Goal: Transaction & Acquisition: Purchase product/service

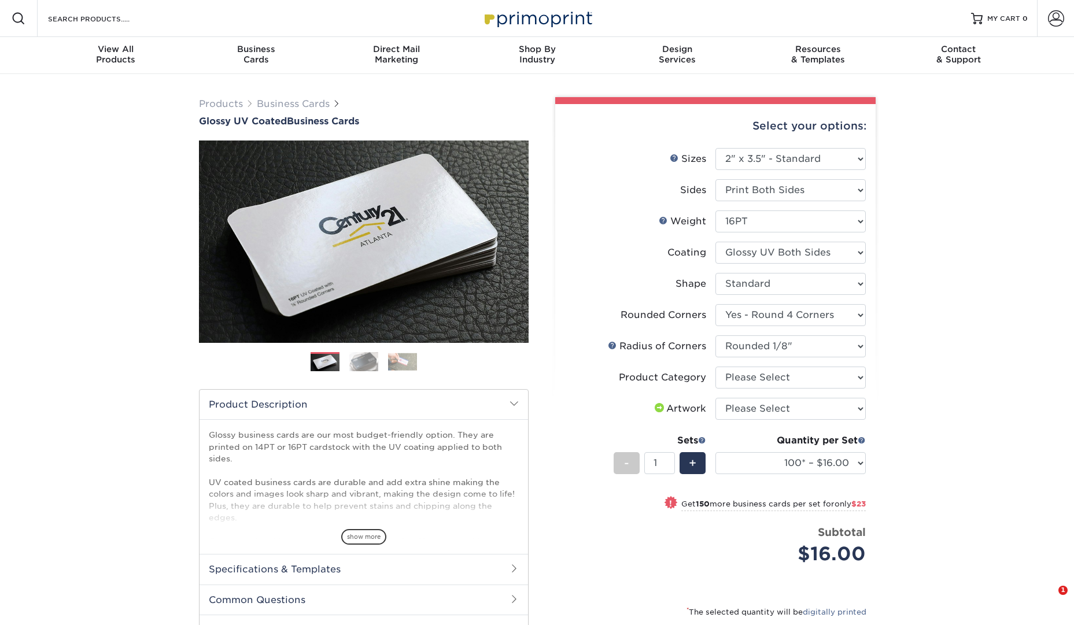
select select "2.00x3.50"
select select "7672df9e-0e0a-464d-8e1f-920c575e4da3"
select select "589680c7-ee9a-431b-9d12-d7aeb1386a97"
click at [783, 158] on select "Please Select 1.5" x 3.5" - Mini 1.75" x 3.5" - Mini 2" x 2" - Square 2" x 3" -…" at bounding box center [791, 159] width 150 height 22
select select "1.50x3.50"
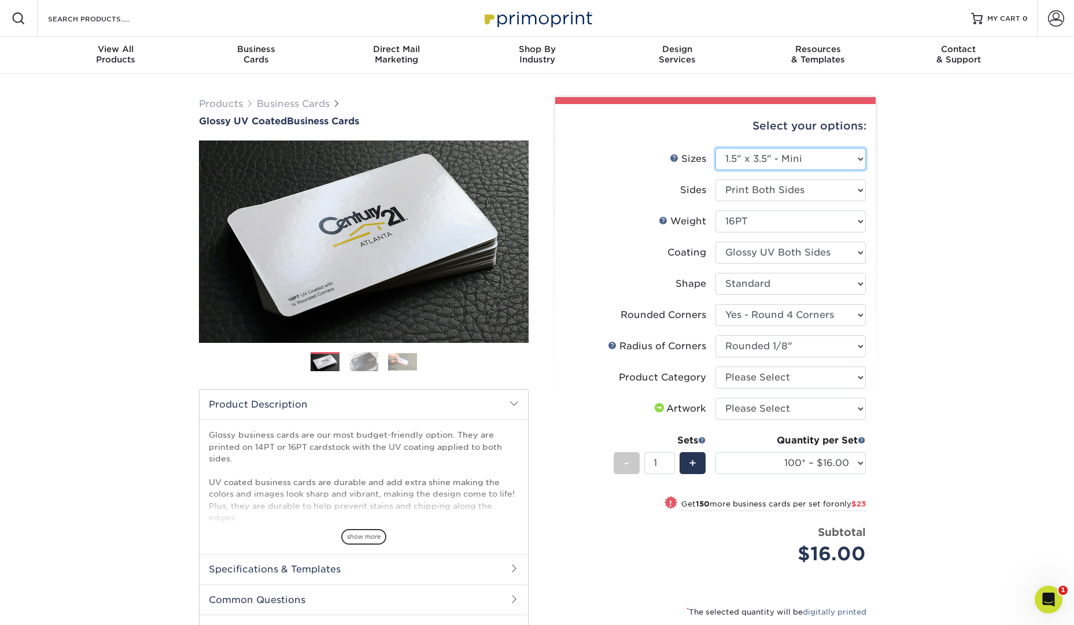
click at [716, 148] on select "Please Select 1.5" x 3.5" - Mini 1.75" x 3.5" - Mini 2" x 2" - Square 2" x 3" -…" at bounding box center [791, 159] width 150 height 22
select select "-1"
select select
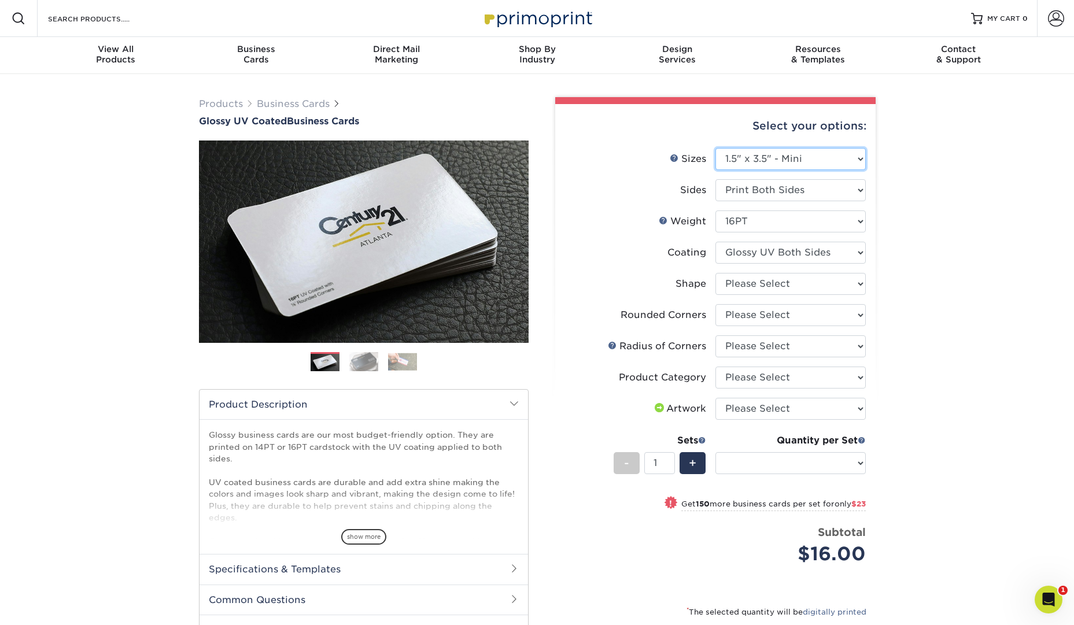
select select "-1"
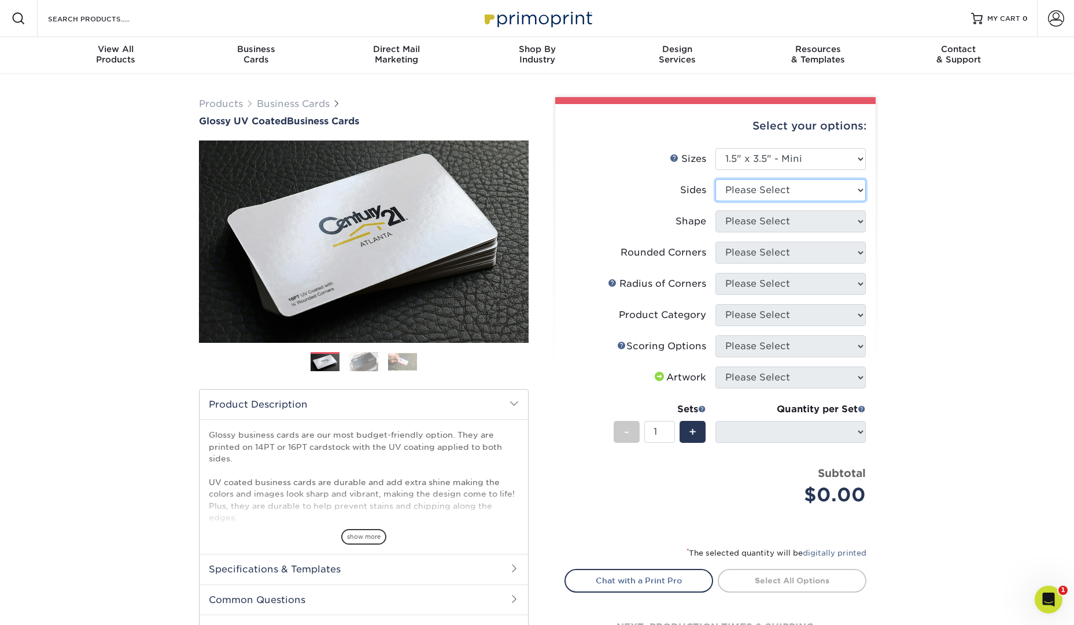
click at [807, 185] on select "Please Select Print Both Sides Print Front Only" at bounding box center [791, 190] width 150 height 22
select select "32d3c223-f82c-492b-b915-ba065a00862f"
click at [716, 179] on select "Please Select Print Both Sides Print Front Only" at bounding box center [791, 190] width 150 height 22
select select
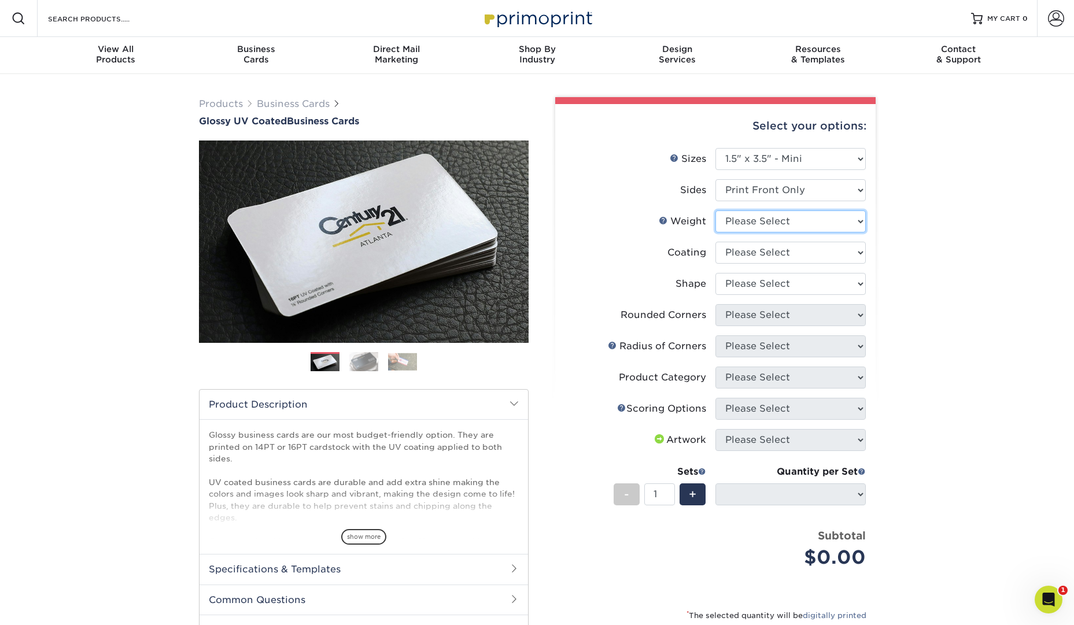
click at [809, 218] on select "Please Select 16PT 14PT" at bounding box center [791, 222] width 150 height 22
select select "16PT"
click at [716, 211] on select "Please Select 16PT 14PT" at bounding box center [791, 222] width 150 height 22
select select
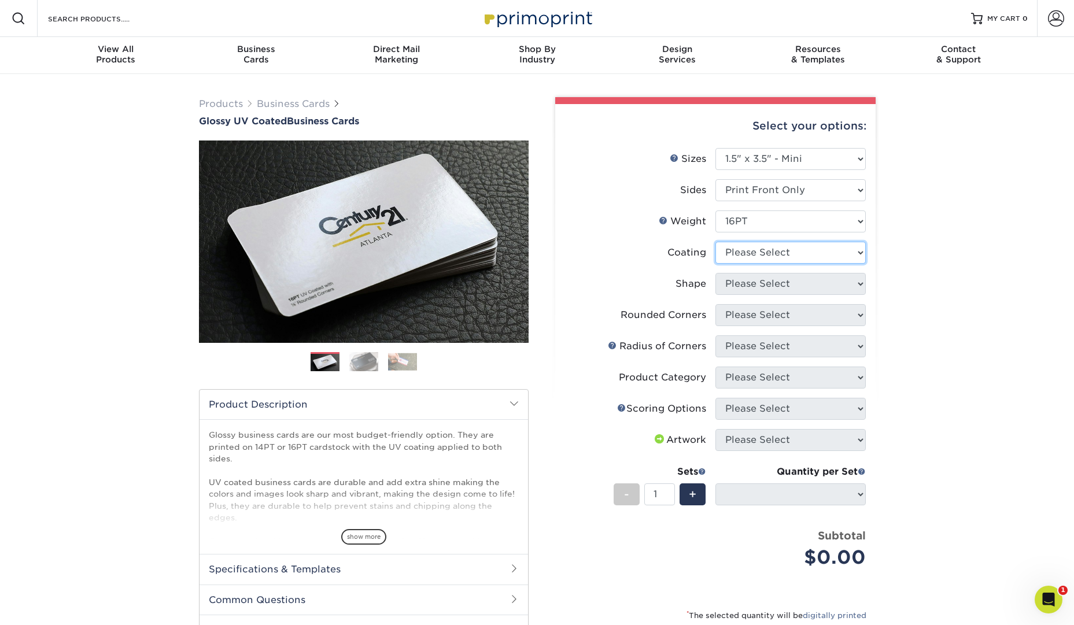
click at [794, 252] on select at bounding box center [791, 253] width 150 height 22
select select "1e8116af-acfc-44b1-83dc-8181aa338834"
click at [716, 242] on select at bounding box center [791, 253] width 150 height 22
select select
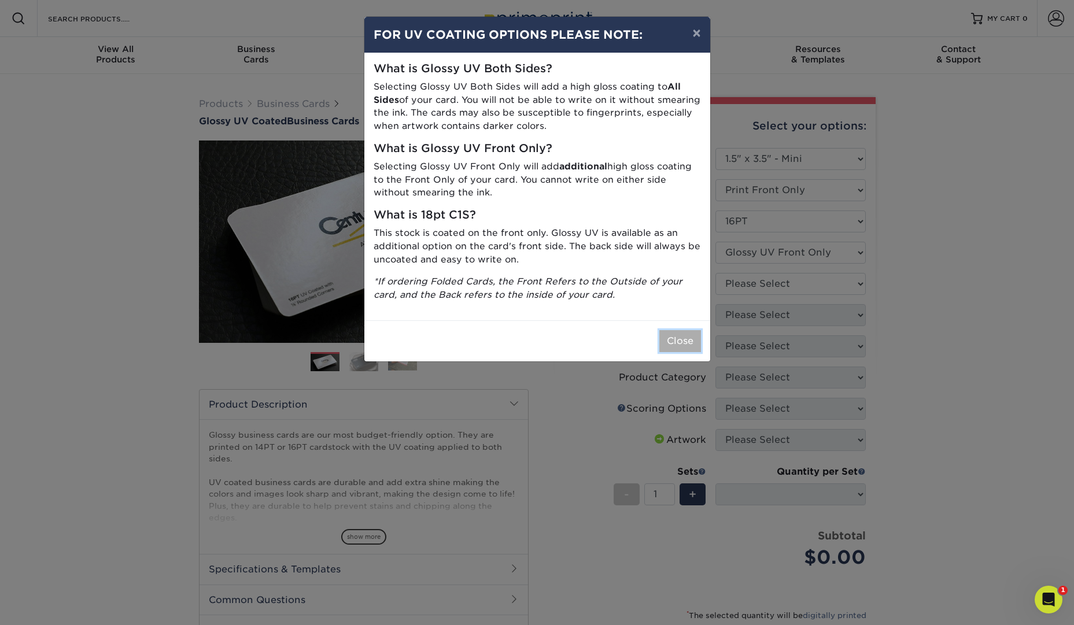
click at [688, 344] on button "Close" at bounding box center [680, 341] width 42 height 22
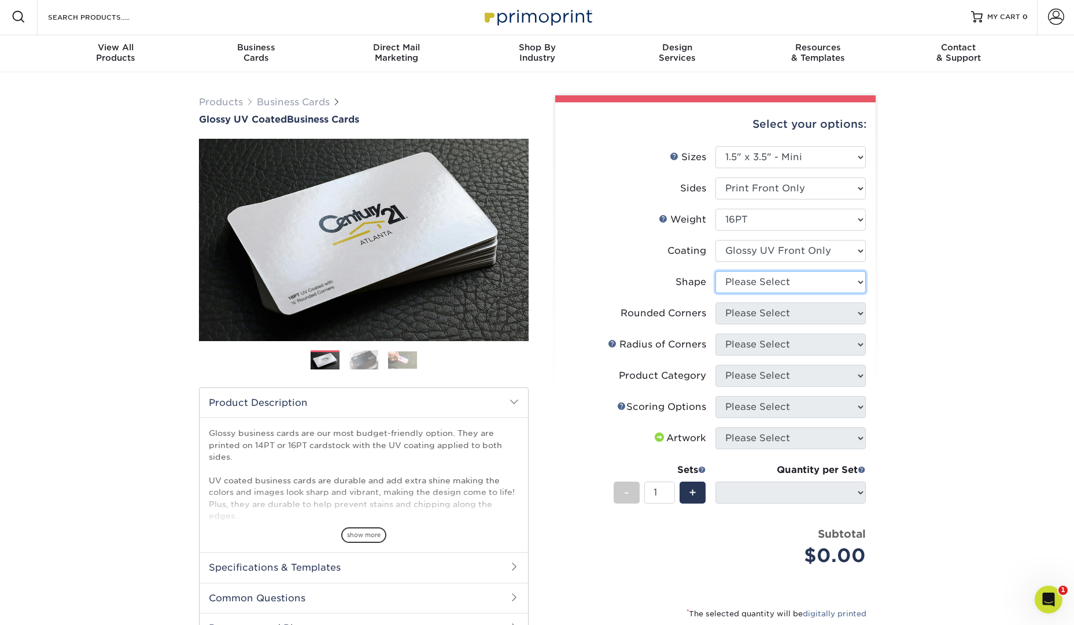
click at [822, 288] on select "Please Select Standard" at bounding box center [791, 282] width 150 height 22
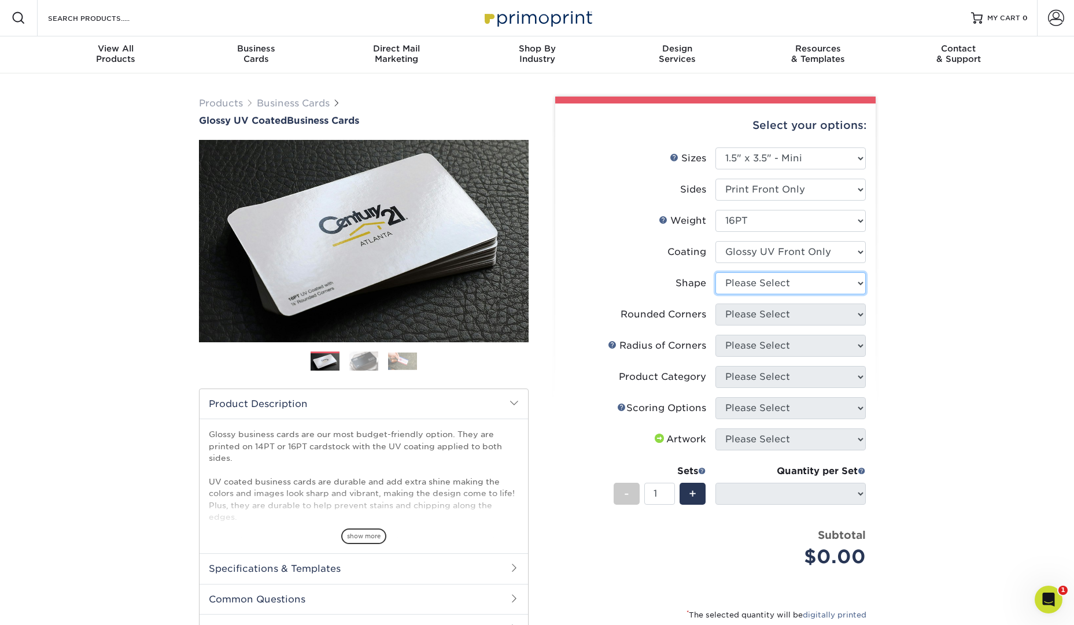
select select "standard"
click at [716, 272] on select "Please Select Standard" at bounding box center [791, 283] width 150 height 22
select select
click at [819, 311] on select "Please Select Yes - Round 2 Corners Yes - Round 4 Corners No" at bounding box center [791, 315] width 150 height 22
select select "0"
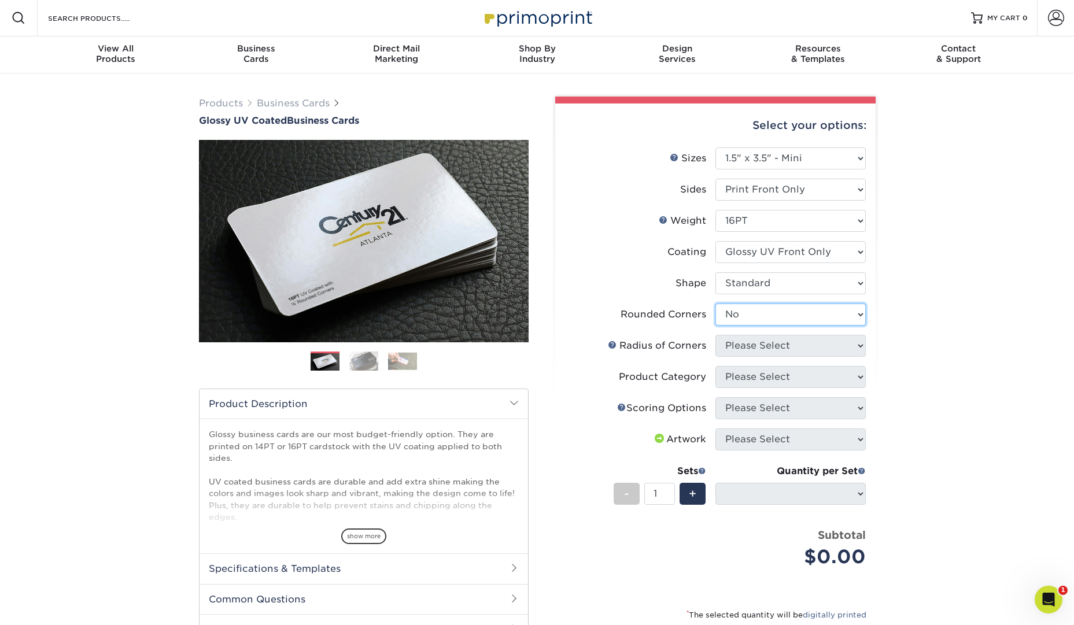
click at [716, 304] on select "Please Select Yes - Round 2 Corners Yes - Round 4 Corners No" at bounding box center [791, 315] width 150 height 22
select select "-1"
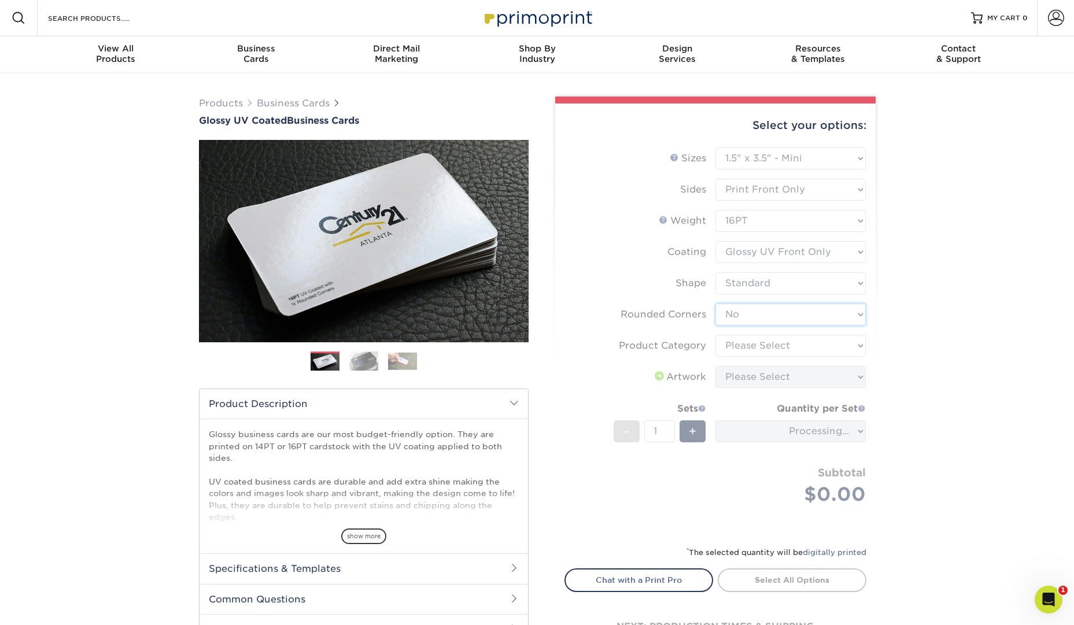
scroll to position [0, 0]
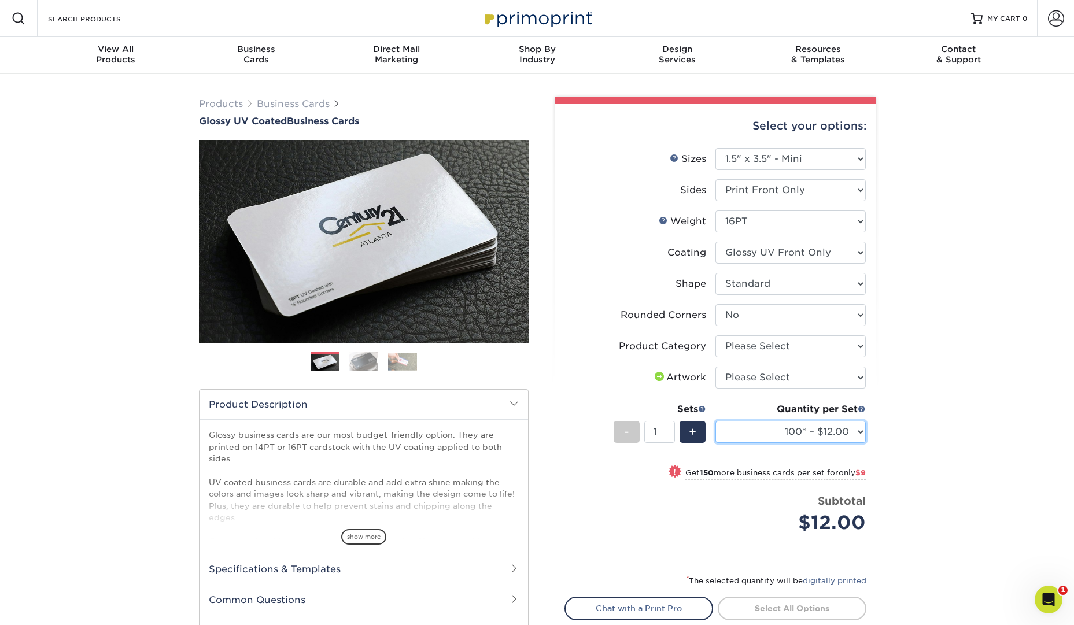
click at [854, 432] on select "100* – $12.00 250* – $21.00 500 – $42.00 1000 – $60.00 2500 – $124.00 5000 – $1…" at bounding box center [791, 432] width 150 height 22
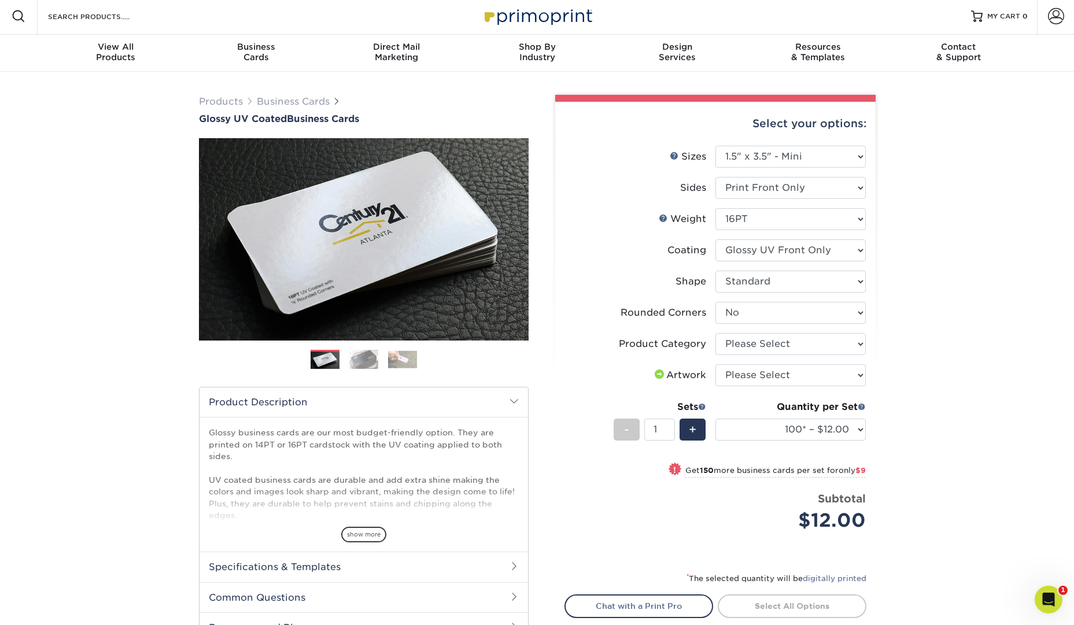
scroll to position [6, 0]
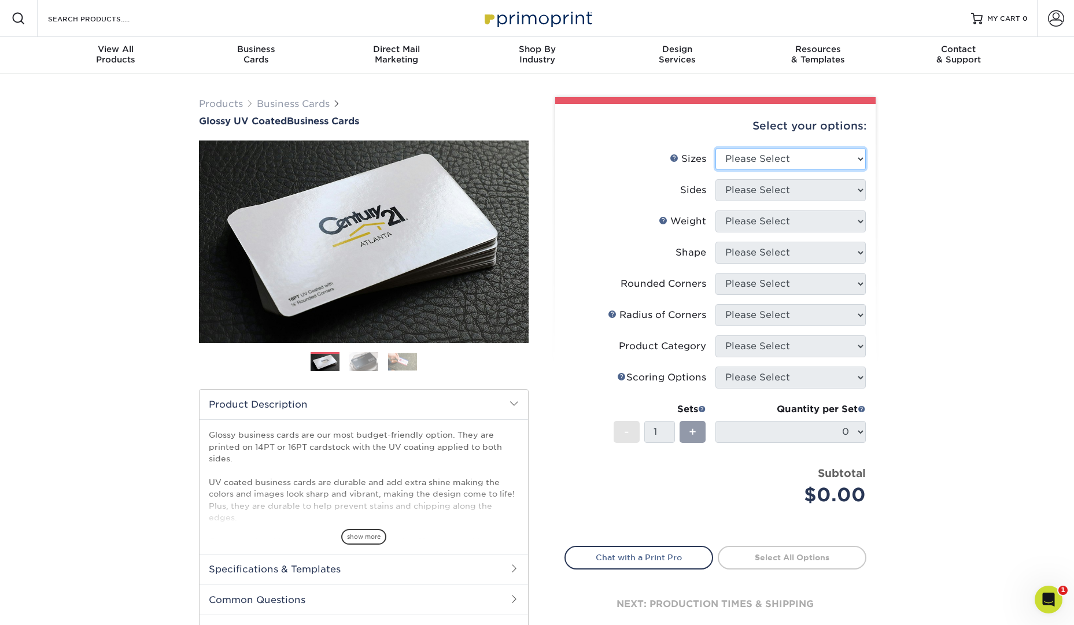
click at [835, 164] on select "Please Select 1.5" x 3.5" - Mini 1.75" x 3.5" - Mini 2" x 2" - Square 2" x 3" -…" at bounding box center [791, 159] width 150 height 22
select select "1.50x3.50"
click at [716, 148] on select "Please Select 1.5" x 3.5" - Mini 1.75" x 3.5" - Mini 2" x 2" - Square 2" x 3" -…" at bounding box center [791, 159] width 150 height 22
click at [838, 187] on select "Please Select Print Both Sides Print Front Only" at bounding box center [791, 190] width 150 height 22
select select "32d3c223-f82c-492b-b915-ba065a00862f"
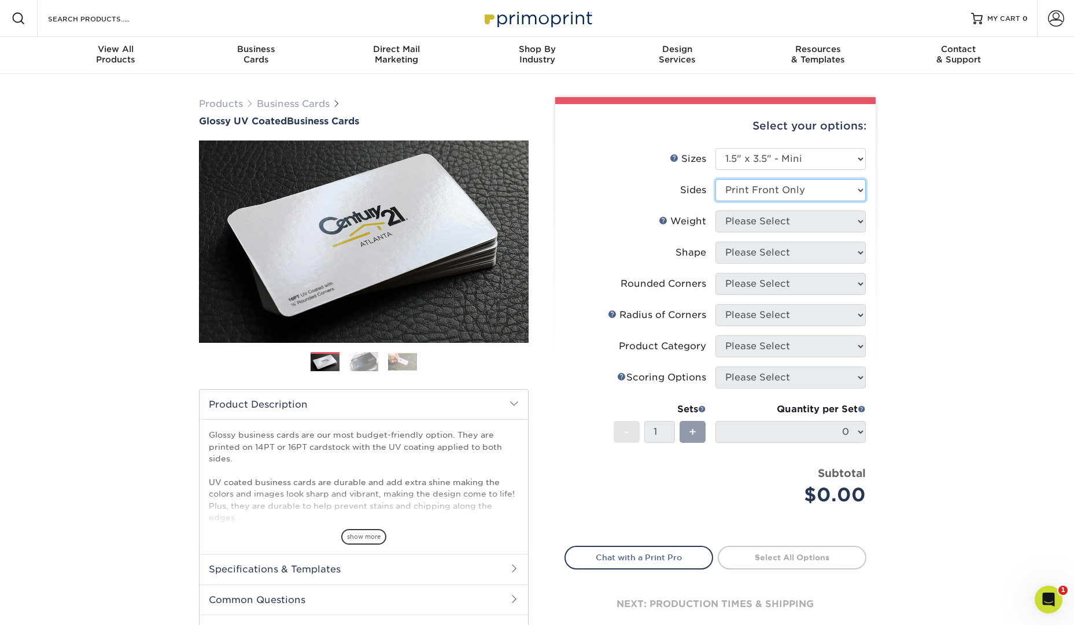
click at [716, 179] on select "Please Select Print Both Sides Print Front Only" at bounding box center [791, 190] width 150 height 22
click at [818, 219] on select "Please Select" at bounding box center [791, 222] width 150 height 22
select select "16PT"
click at [716, 211] on select "Please Select 16PT 14PT" at bounding box center [791, 222] width 150 height 22
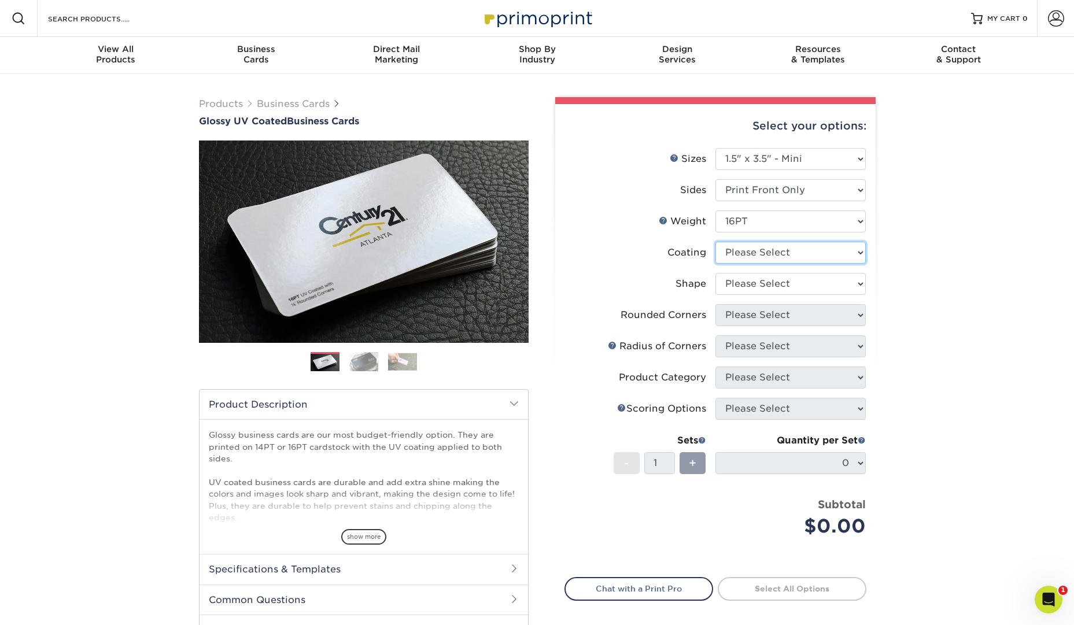
click at [825, 253] on select at bounding box center [791, 253] width 150 height 22
select select "1e8116af-acfc-44b1-83dc-8181aa338834"
click at [716, 242] on select at bounding box center [791, 253] width 150 height 22
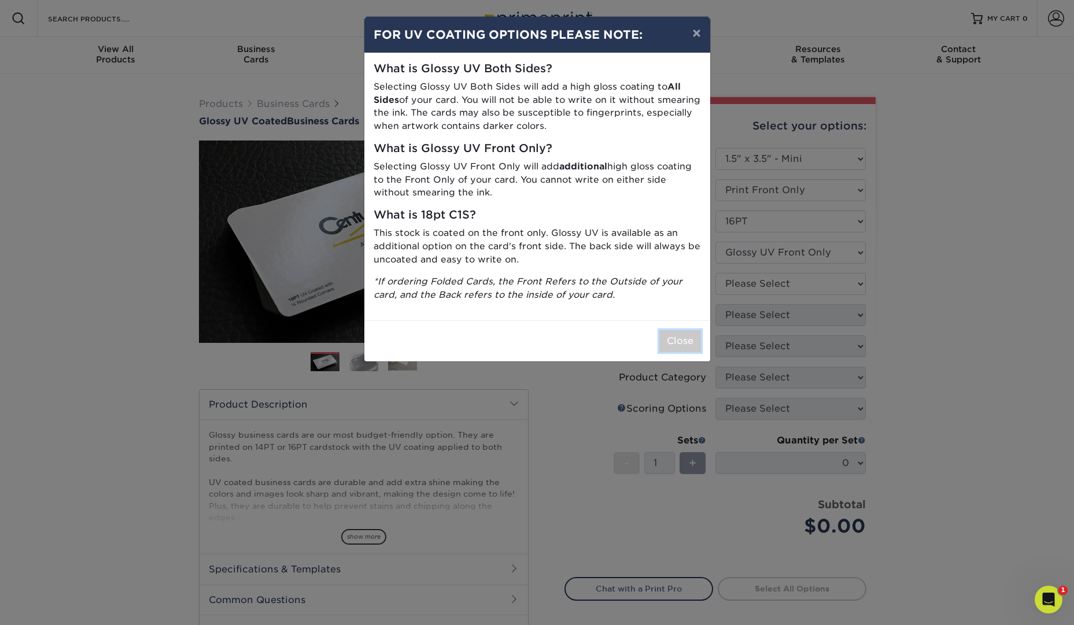
click at [698, 343] on button "Close" at bounding box center [680, 341] width 42 height 22
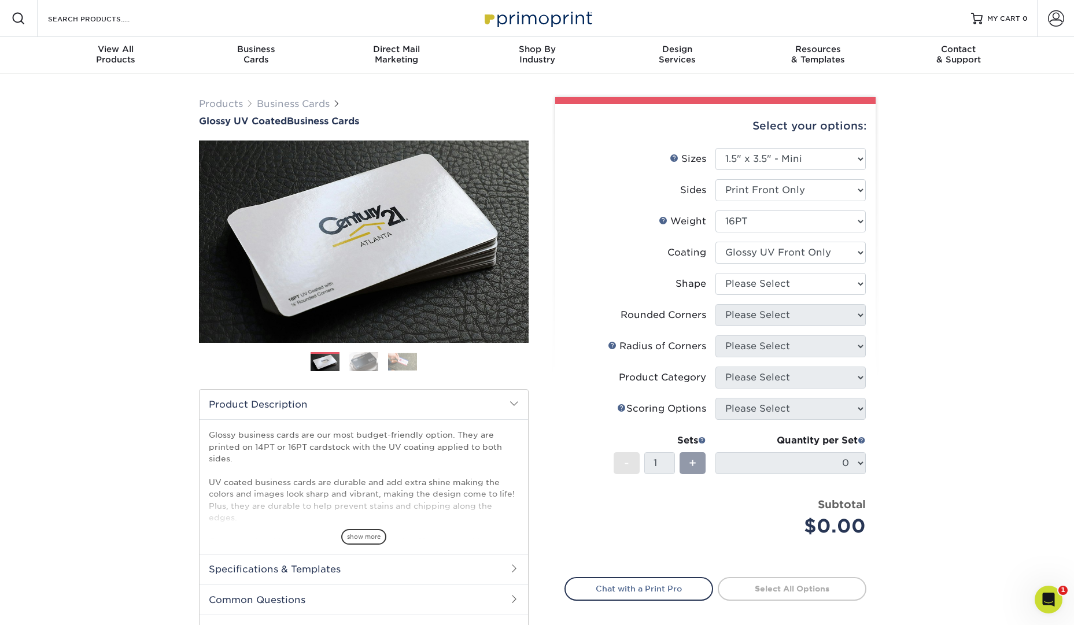
click at [691, 341] on div "Radius of Corners" at bounding box center [657, 347] width 98 height 14
click at [815, 284] on select "Please Select Standard" at bounding box center [791, 284] width 150 height 22
select select "standard"
click at [716, 273] on select "Please Select Standard" at bounding box center [791, 284] width 150 height 22
click at [812, 311] on select "Please Select Yes - Round 2 Corners Yes - Round 4 Corners No" at bounding box center [791, 315] width 150 height 22
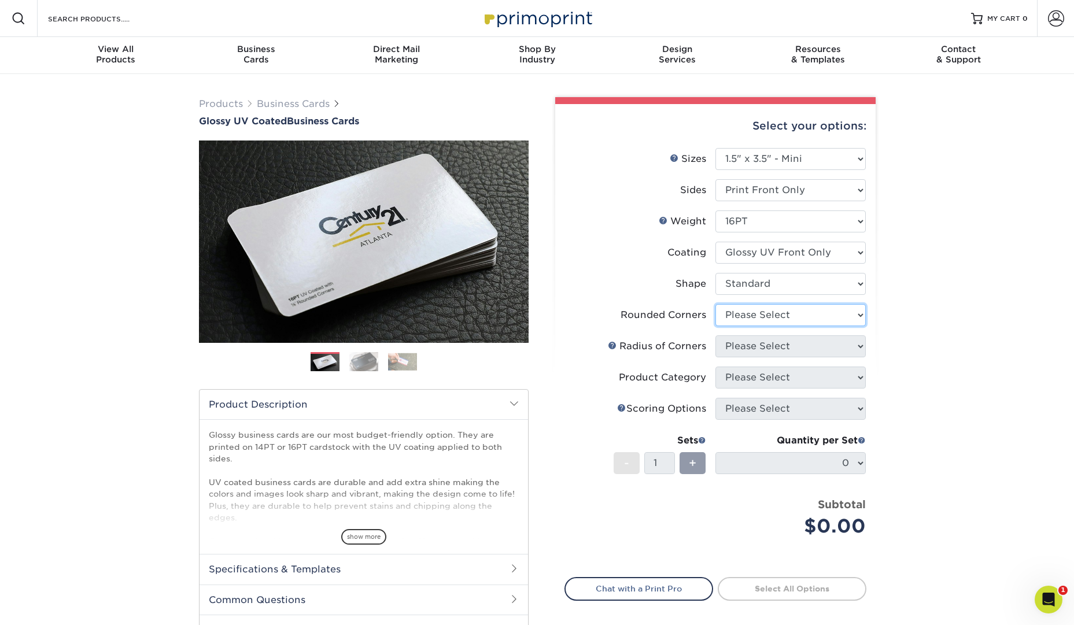
select select "7672df9e-0e0a-464d-8e1f-920c575e4da3"
click at [716, 304] on select "Please Select Yes - Round 2 Corners Yes - Round 4 Corners No" at bounding box center [791, 315] width 150 height 22
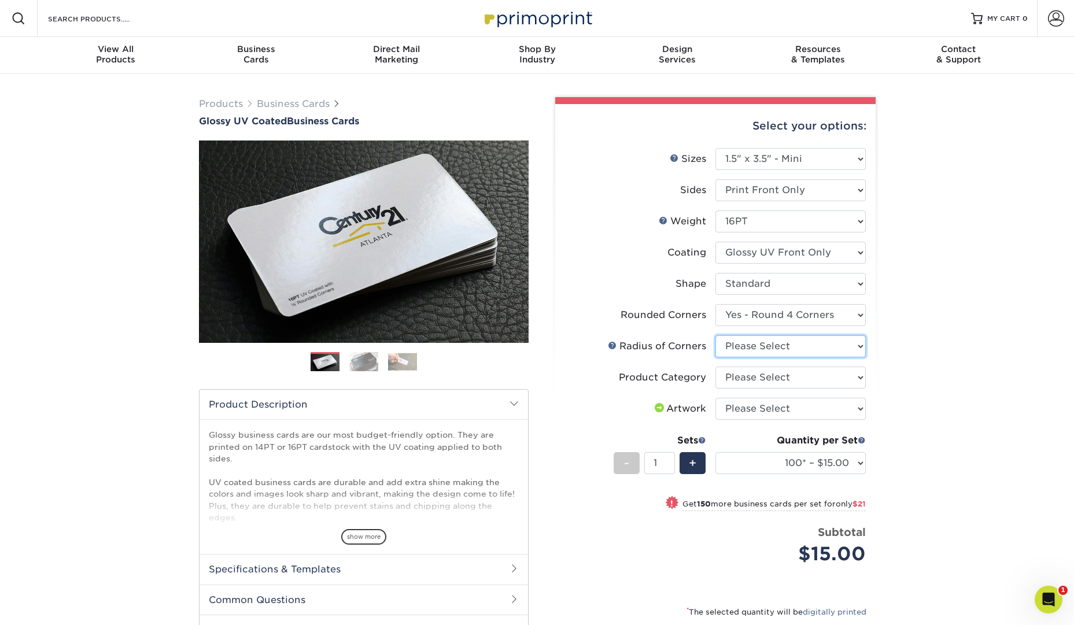
click at [848, 344] on select "Please Select Rounded 1/8" Rounded 1/4"" at bounding box center [791, 347] width 150 height 22
select select "479fbfe7-6a0c-4895-8c9a-81739b7486c9"
click at [716, 336] on select "Please Select Rounded 1/8" Rounded 1/4"" at bounding box center [791, 347] width 150 height 22
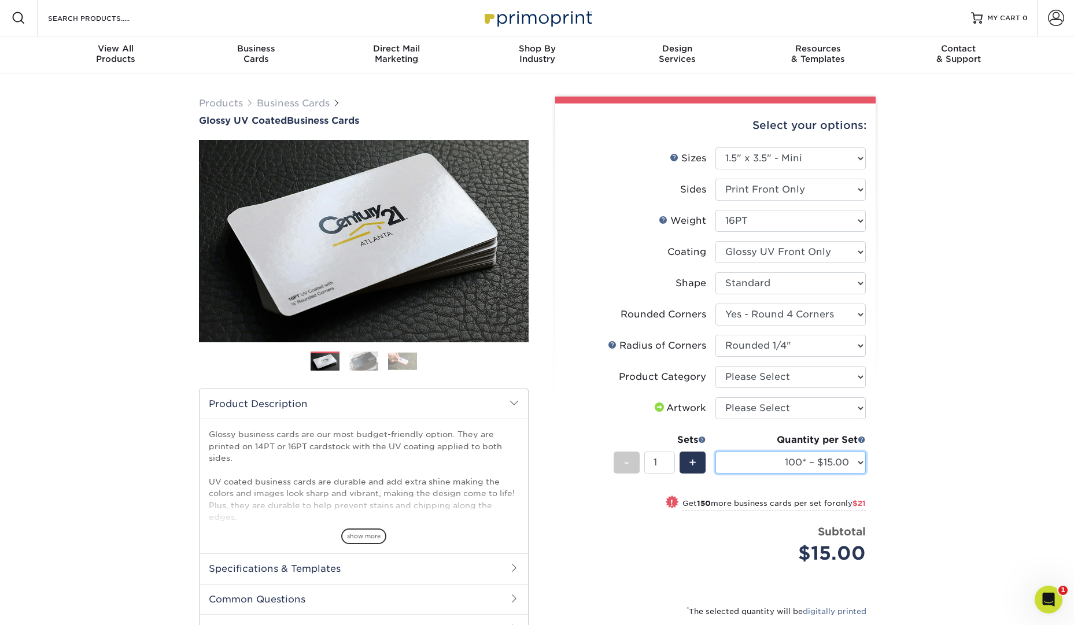
click at [854, 462] on select "100* – $15.00 250* – $36.00 500 – $72.00 1000 – $89.00 2500 – $154.00 5000 – $2…" at bounding box center [791, 463] width 150 height 22
click at [851, 190] on select "Please Select Print Both Sides Print Front Only" at bounding box center [791, 190] width 150 height 22
select select "13abbda7-1d64-4f25-8bb2-c179b224825d"
click at [716, 179] on select "Please Select Print Both Sides Print Front Only" at bounding box center [791, 190] width 150 height 22
select select "-1"
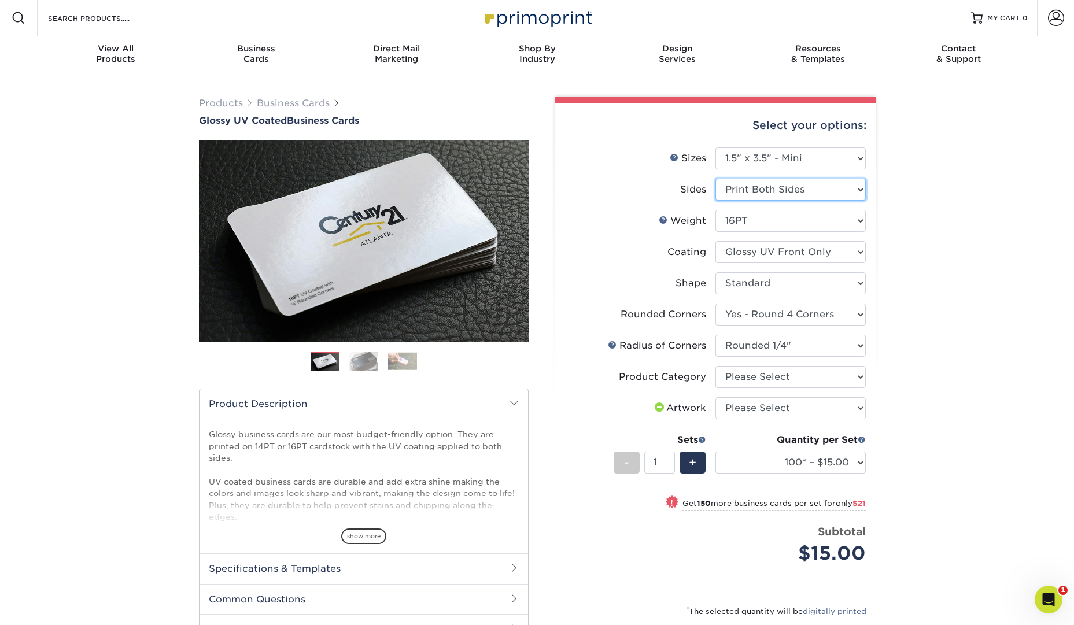
select select "-1"
select select
select select "-1"
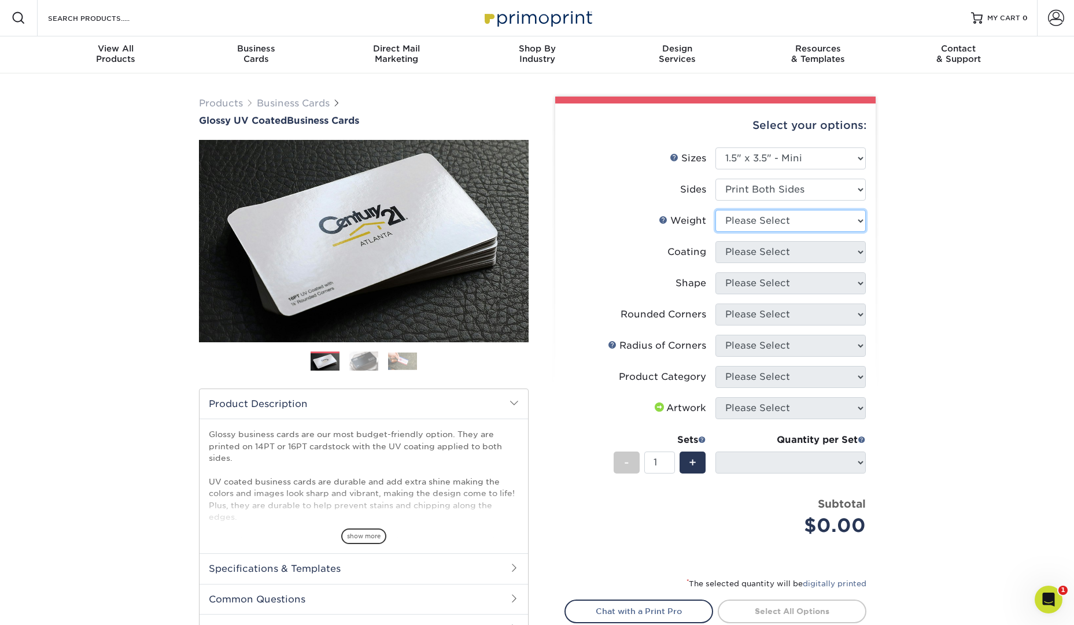
click at [843, 215] on select "Please Select 16PT 14PT" at bounding box center [791, 221] width 150 height 22
select select "16PT"
click at [716, 210] on select "Please Select 16PT 14PT" at bounding box center [791, 221] width 150 height 22
select select
click at [820, 245] on select at bounding box center [791, 252] width 150 height 22
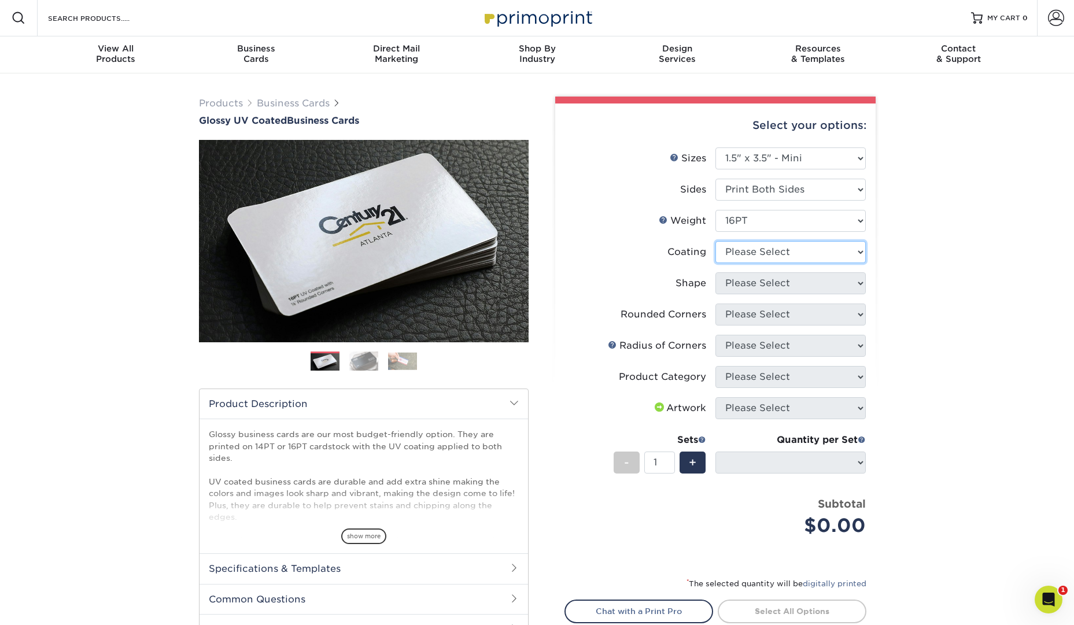
select select "1e8116af-acfc-44b1-83dc-8181aa338834"
click at [716, 241] on select at bounding box center [791, 252] width 150 height 22
select select
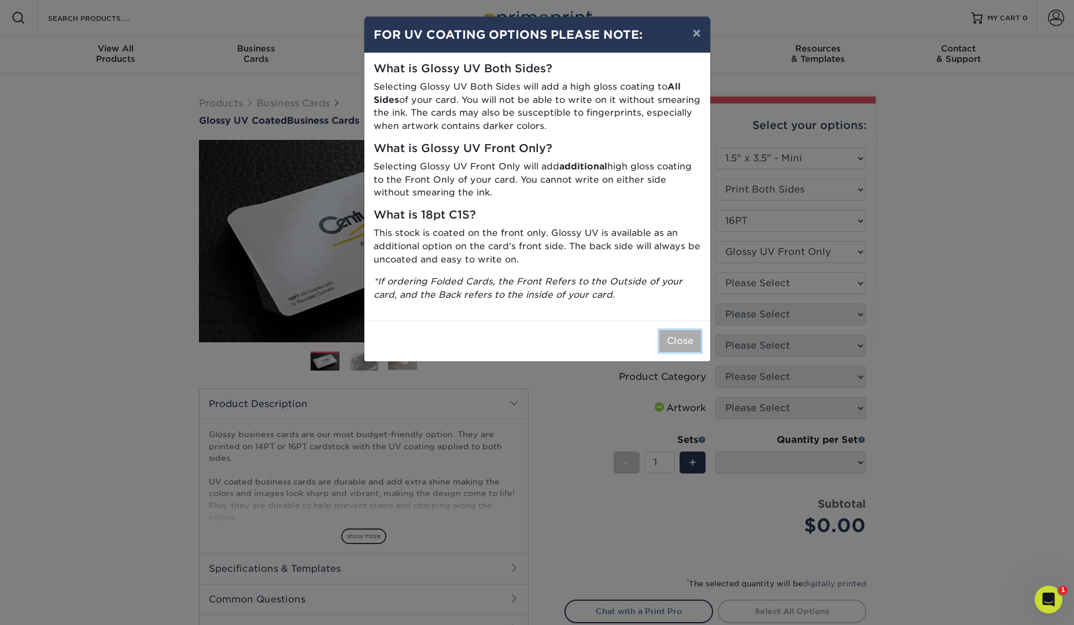
click at [674, 340] on button "Close" at bounding box center [680, 341] width 42 height 22
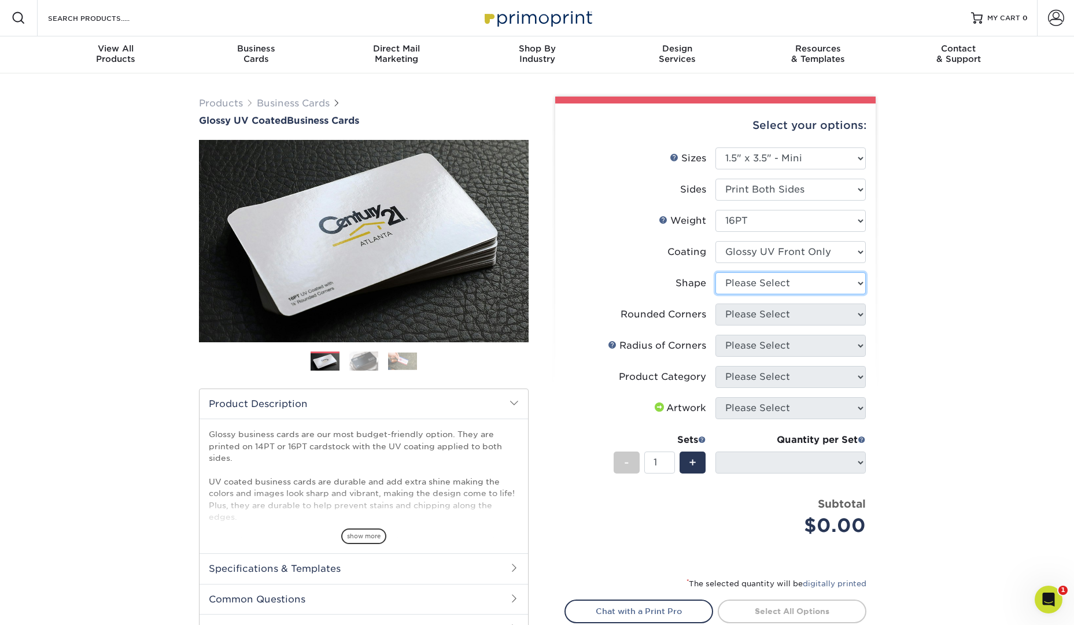
click at [841, 279] on select "Please Select Standard" at bounding box center [791, 283] width 150 height 22
select select "standard"
click at [716, 272] on select "Please Select Standard" at bounding box center [791, 283] width 150 height 22
select select
click at [843, 314] on select "Please Select Yes - Round 2 Corners Yes - Round 4 Corners No" at bounding box center [791, 315] width 150 height 22
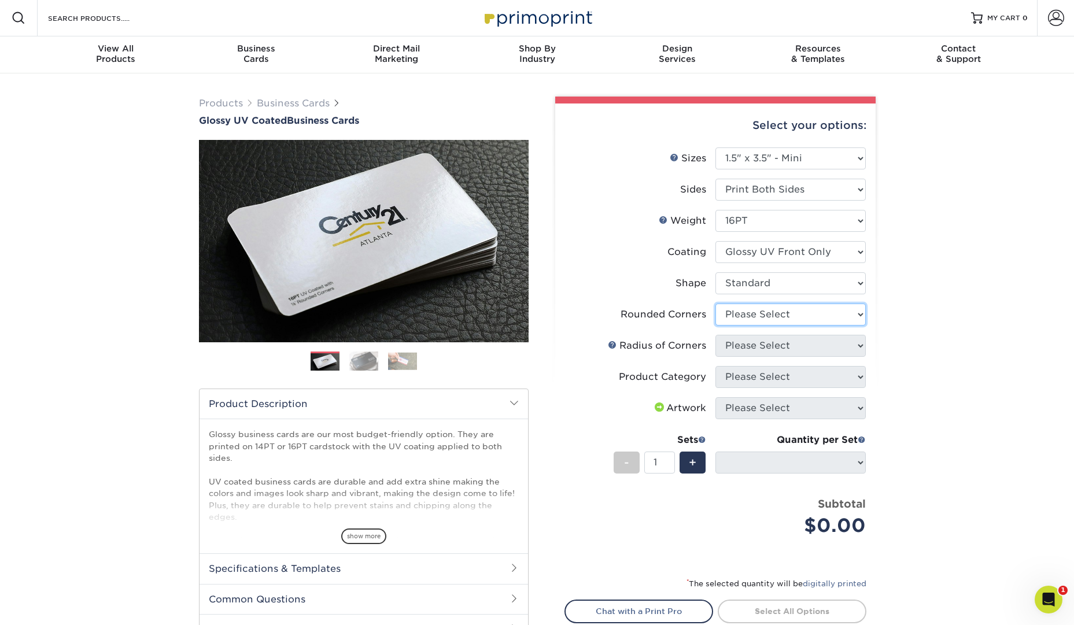
select select "0"
click at [716, 304] on select "Please Select Yes - Round 2 Corners Yes - Round 4 Corners No" at bounding box center [791, 315] width 150 height 22
select select "-1"
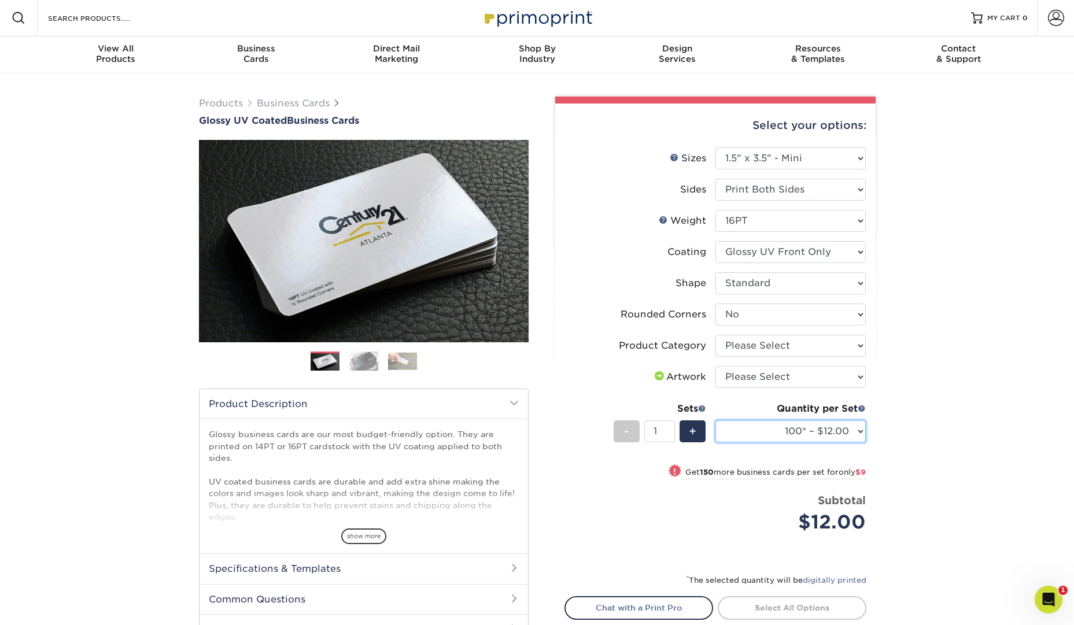
click at [858, 432] on select "100* – $12.00 250* – $21.00 500 – $42.00 1000 – $60.00 2500 – $129.00 5000 – $1…" at bounding box center [791, 432] width 150 height 22
click at [828, 311] on select "Please Select Yes - Round 2 Corners Yes - Round 4 Corners No" at bounding box center [791, 315] width 150 height 22
select select "7672df9e-0e0a-464d-8e1f-920c575e4da3"
click at [716, 304] on select "Please Select Yes - Round 2 Corners Yes - Round 4 Corners No" at bounding box center [791, 315] width 150 height 22
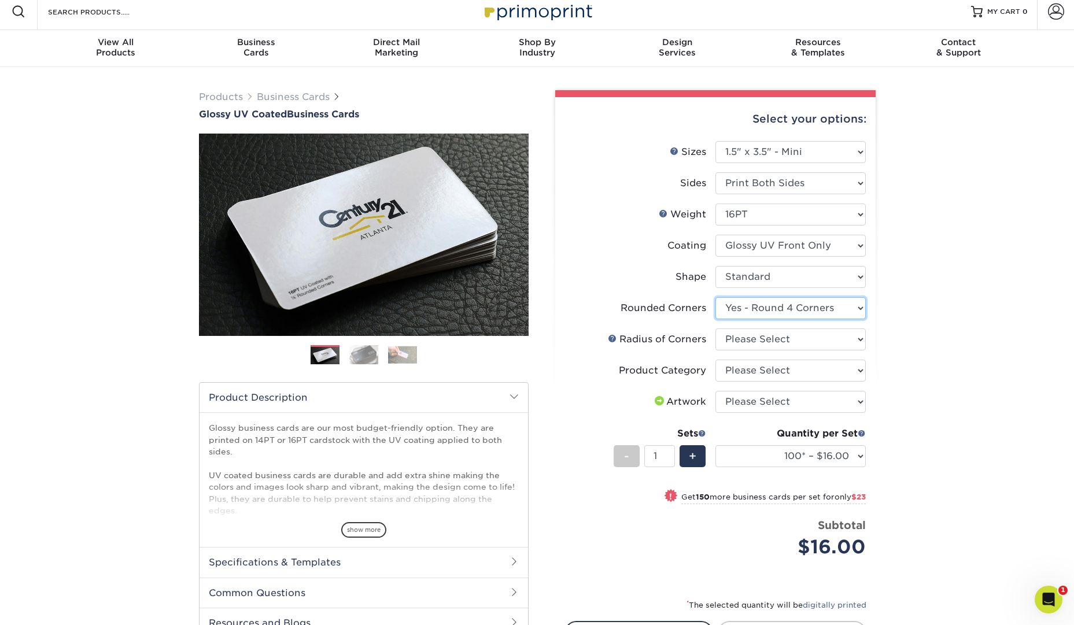
scroll to position [8, 0]
click at [856, 455] on select "100* – $16.00 250* – $39.00 500 – $77.00 1000 – $94.00 2500 – $173.00 5000 – $2…" at bounding box center [791, 456] width 150 height 22
click at [858, 245] on select at bounding box center [791, 245] width 150 height 22
select select "ae367451-b2b8-45df-a344-0f05b6a12993"
click at [716, 234] on select at bounding box center [791, 245] width 150 height 22
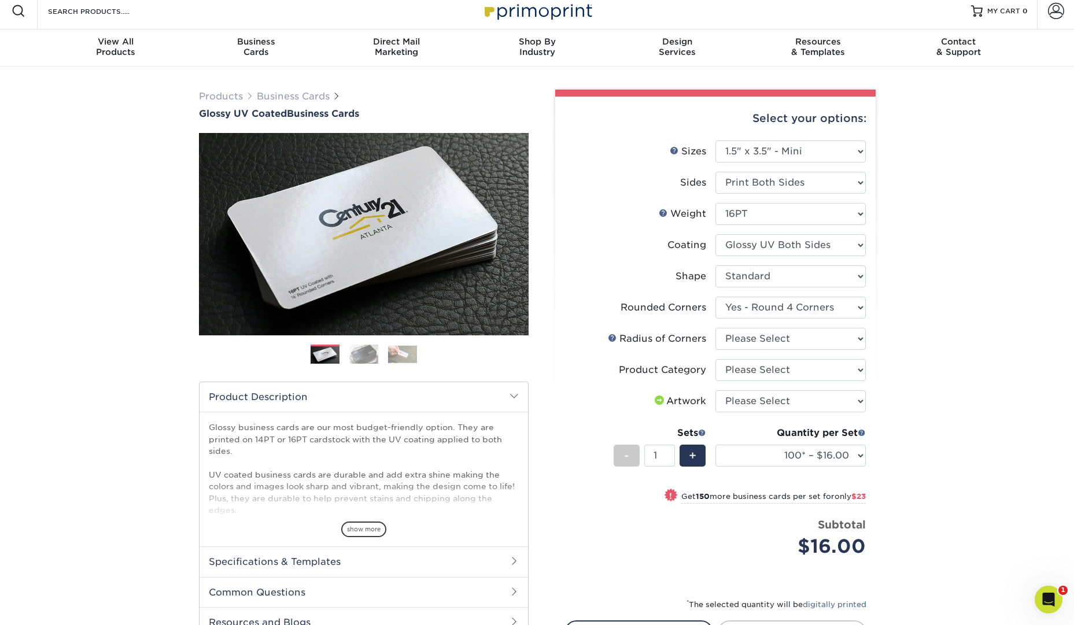
select select "-1"
select select
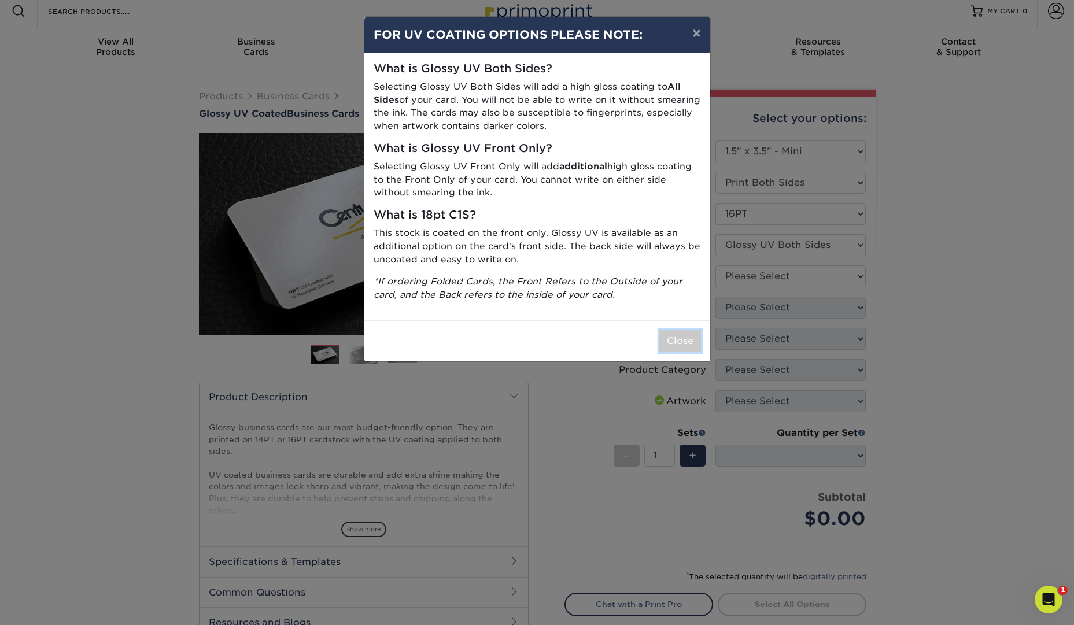
click at [691, 347] on button "Close" at bounding box center [680, 341] width 42 height 22
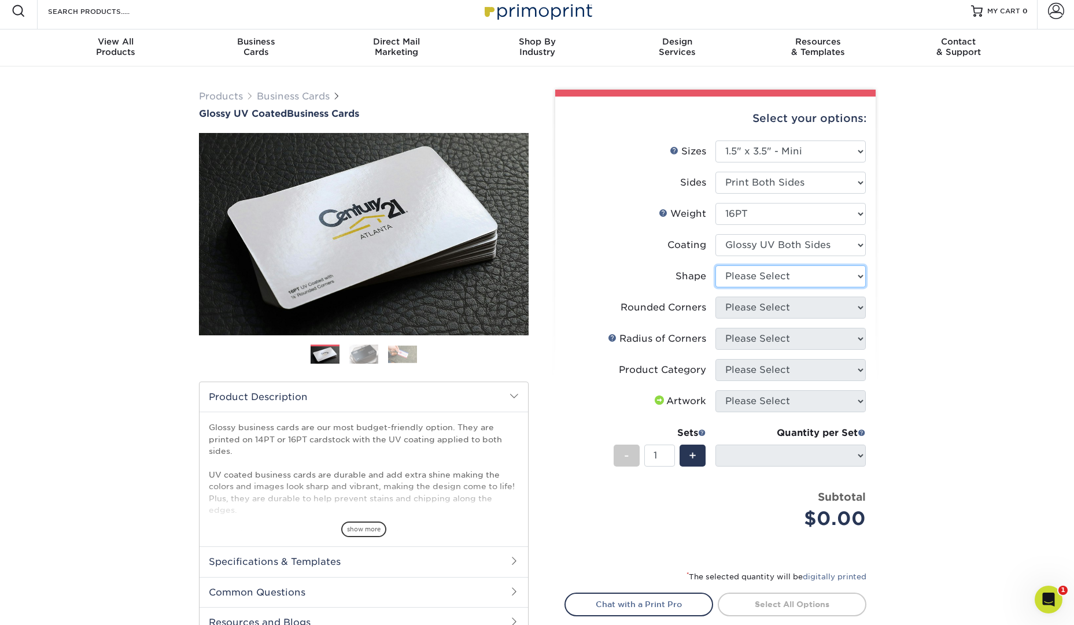
click at [820, 279] on select "Please Select Standard" at bounding box center [791, 277] width 150 height 22
select select "standard"
click at [716, 266] on select "Please Select Standard" at bounding box center [791, 277] width 150 height 22
select select
click at [822, 303] on select "Please Select Yes - Round 2 Corners Yes - Round 4 Corners No" at bounding box center [791, 308] width 150 height 22
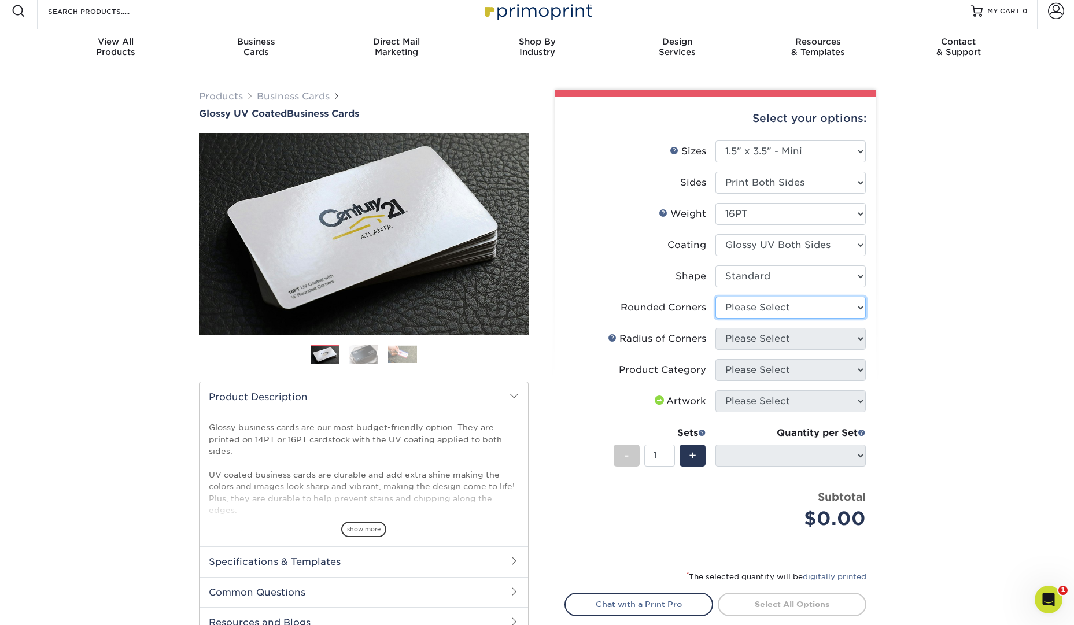
select select "0"
click at [716, 297] on select "Please Select Yes - Round 2 Corners Yes - Round 4 Corners No" at bounding box center [791, 308] width 150 height 22
select select "-1"
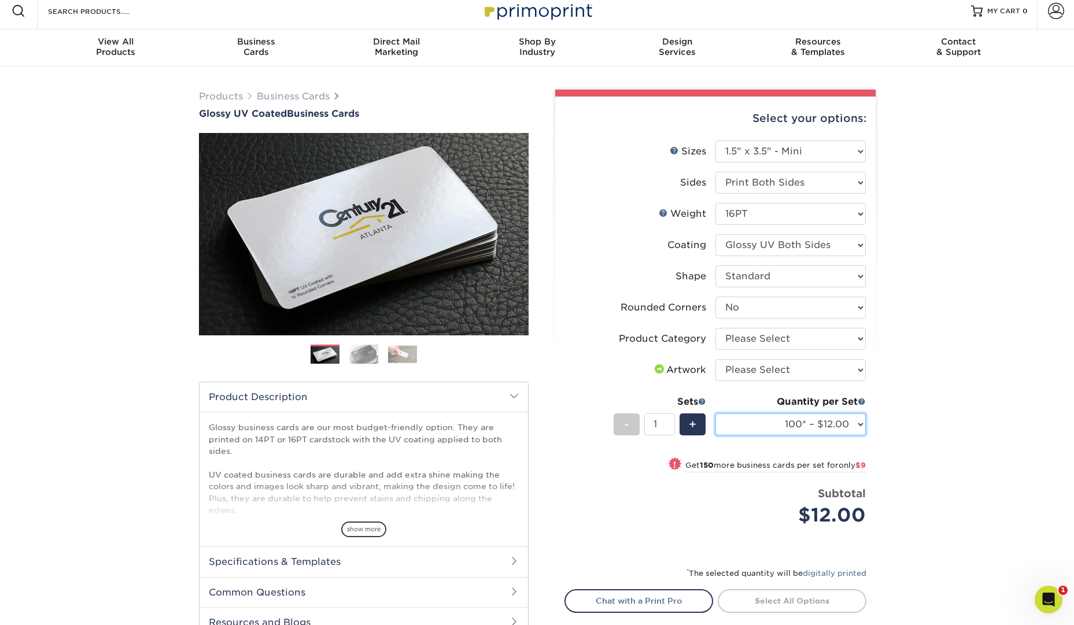
click at [857, 429] on select "100* – $12.00 250* – $21.00 500 – $42.00 1000 – $60.00 2500 – $129.00 5000 – $1…" at bounding box center [791, 425] width 150 height 22
click at [849, 305] on select "Please Select Yes - Round 2 Corners Yes - Round 4 Corners No" at bounding box center [791, 308] width 150 height 22
select select "7672df9e-0e0a-464d-8e1f-920c575e4da3"
click at [716, 297] on select "Please Select Yes - Round 2 Corners Yes - Round 4 Corners No" at bounding box center [791, 308] width 150 height 22
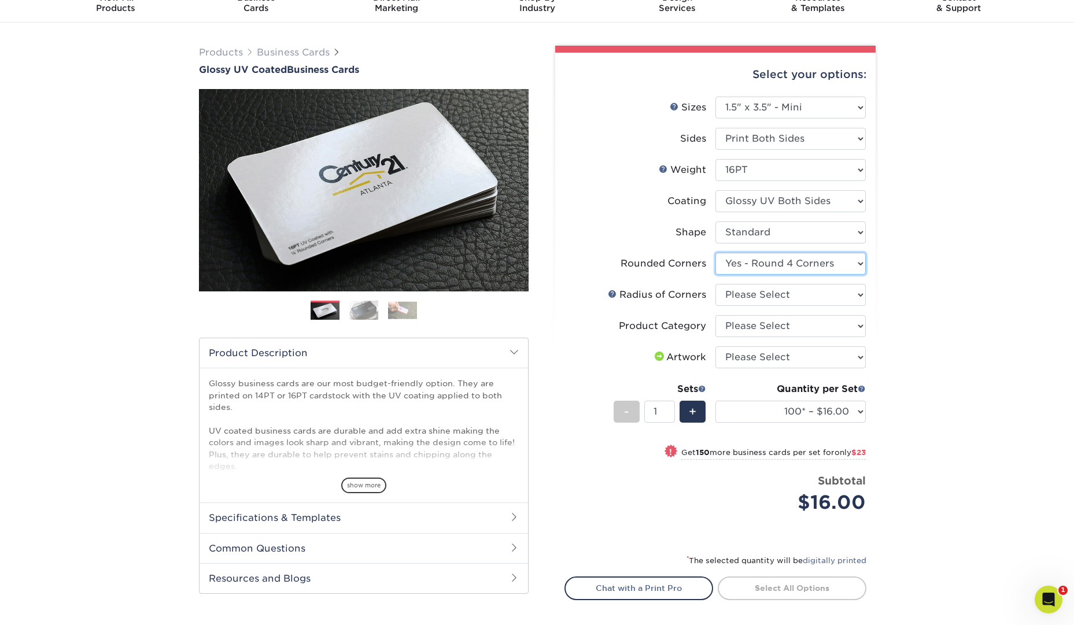
scroll to position [48, 0]
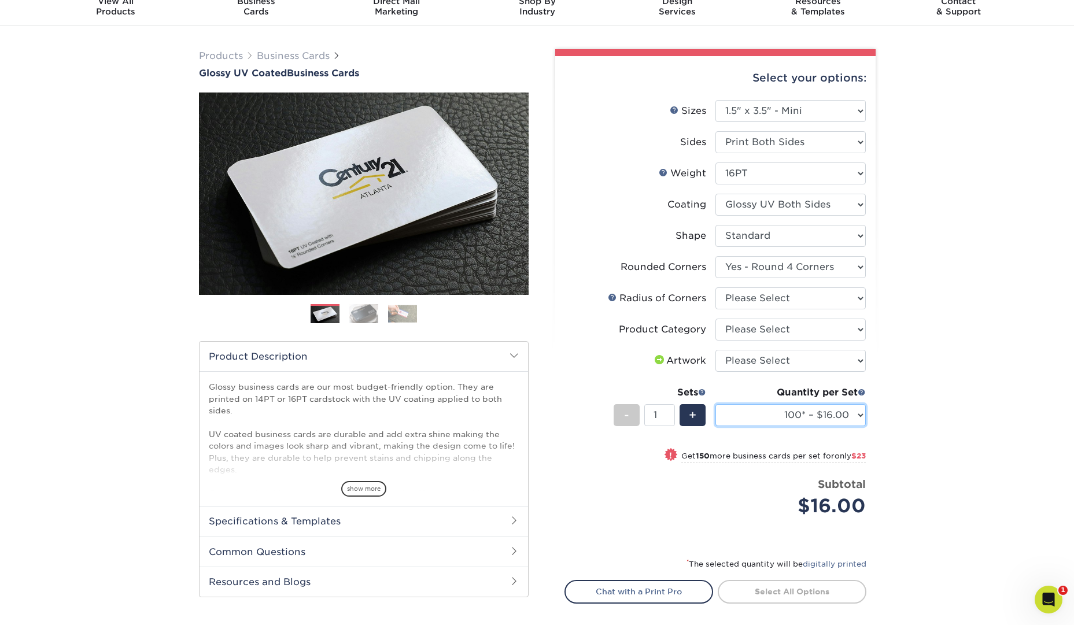
click at [864, 417] on select "100* – $16.00 250* – $39.00 500 – $77.00 1000 – $94.00 2500 – $173.00 5000 – $2…" at bounding box center [791, 415] width 150 height 22
